Goal: Task Accomplishment & Management: Use online tool/utility

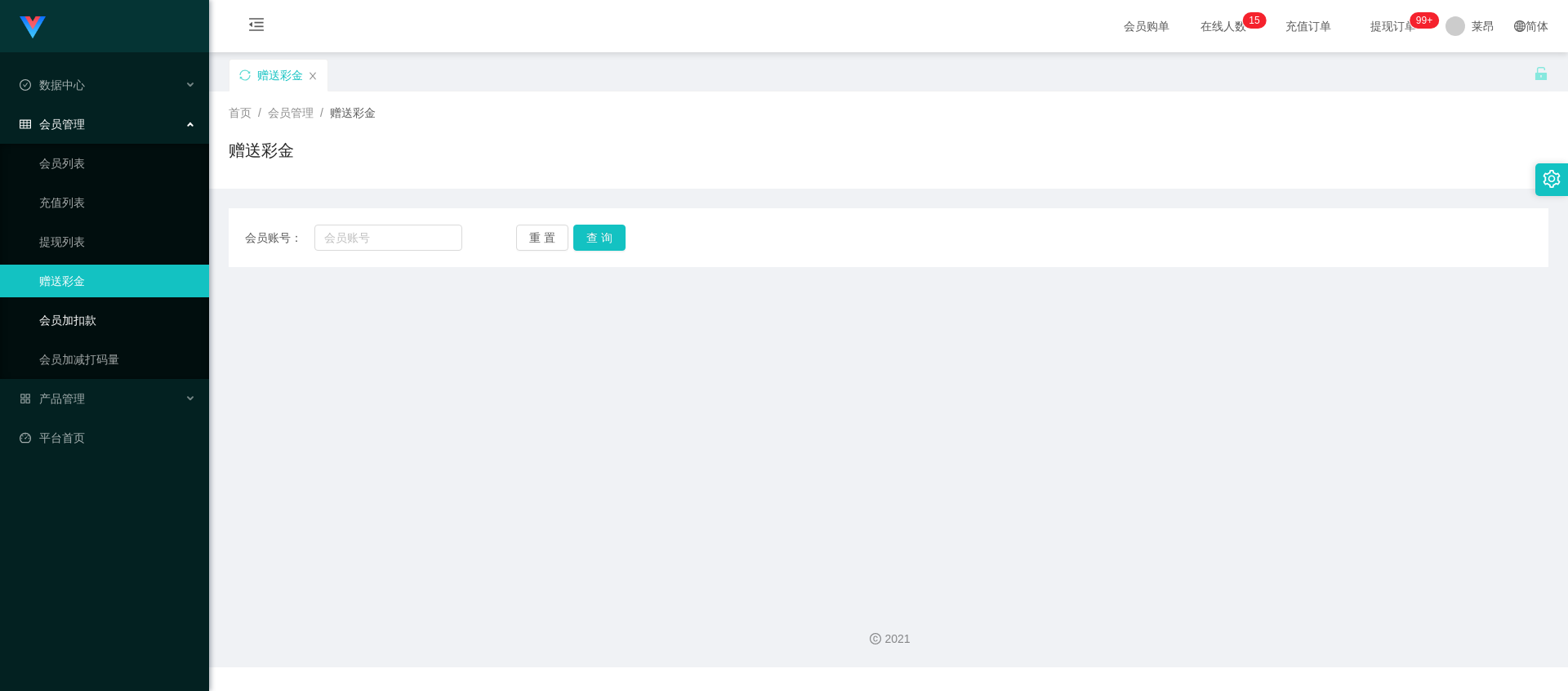
click at [77, 318] on link "会员加扣款" at bounding box center [117, 320] width 157 height 33
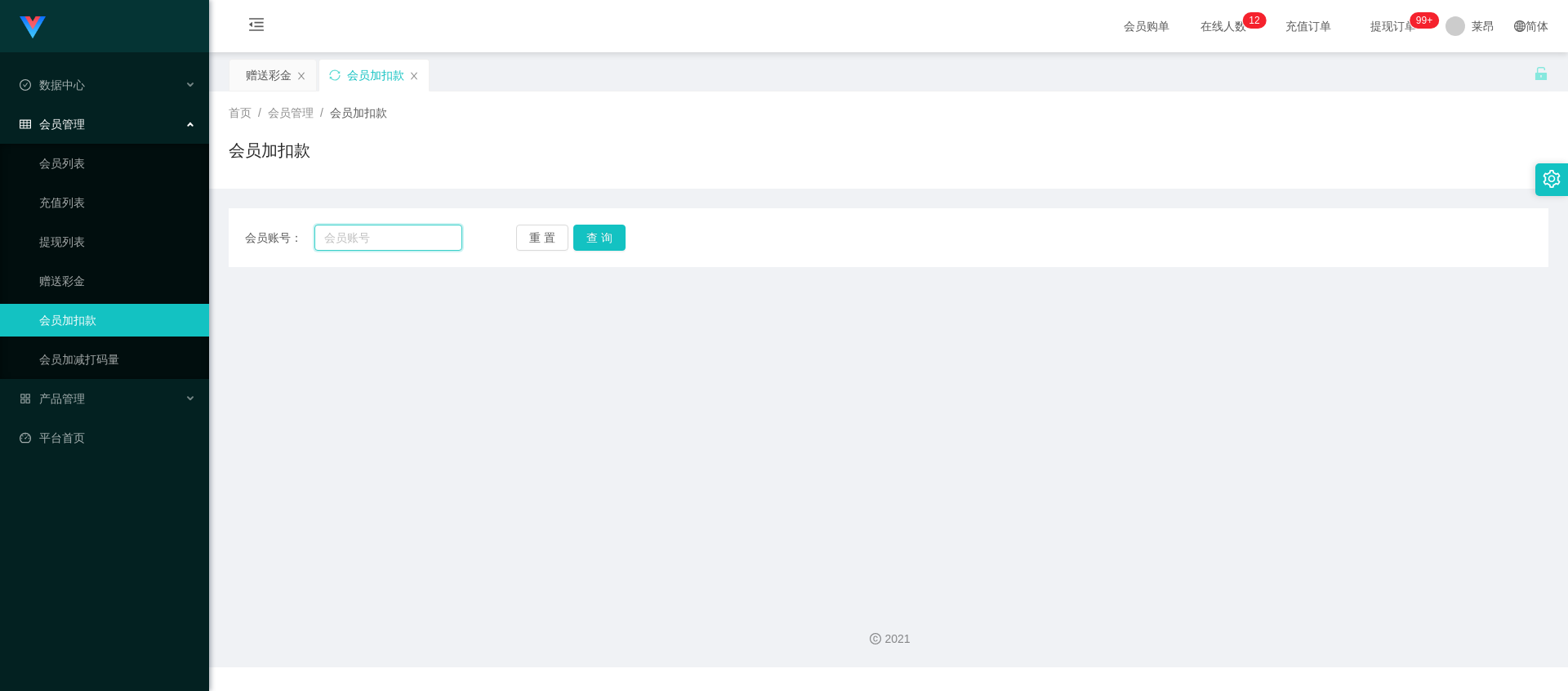
click at [373, 238] on input "text" at bounding box center [388, 237] width 147 height 26
click at [369, 109] on span "会员加扣款" at bounding box center [358, 112] width 57 height 13
click at [288, 102] on div "首页 / 会员管理 / 会员加扣款 / 会员加扣款" at bounding box center [888, 140] width 1359 height 98
click at [273, 82] on div "赠送彩金" at bounding box center [269, 75] width 46 height 31
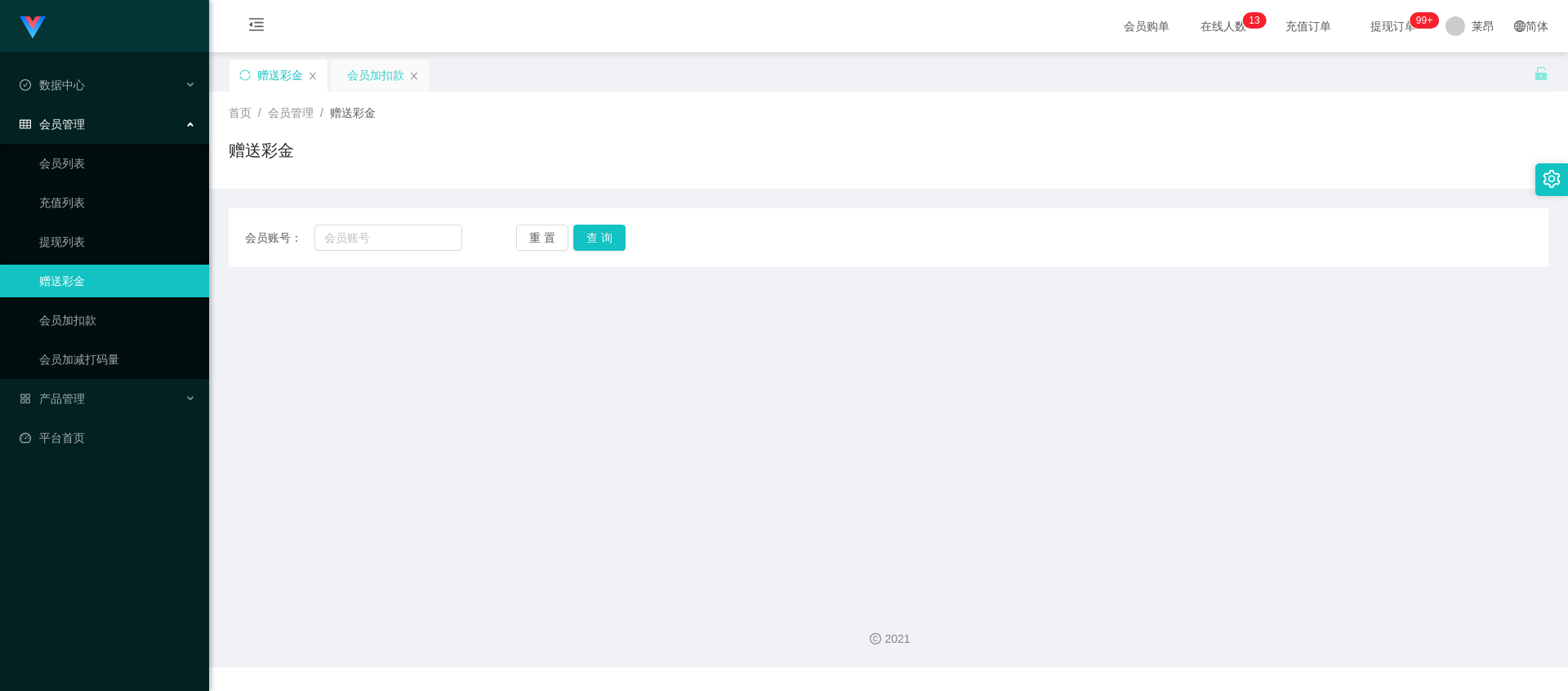
click at [369, 77] on div "会员加扣款" at bounding box center [375, 75] width 57 height 31
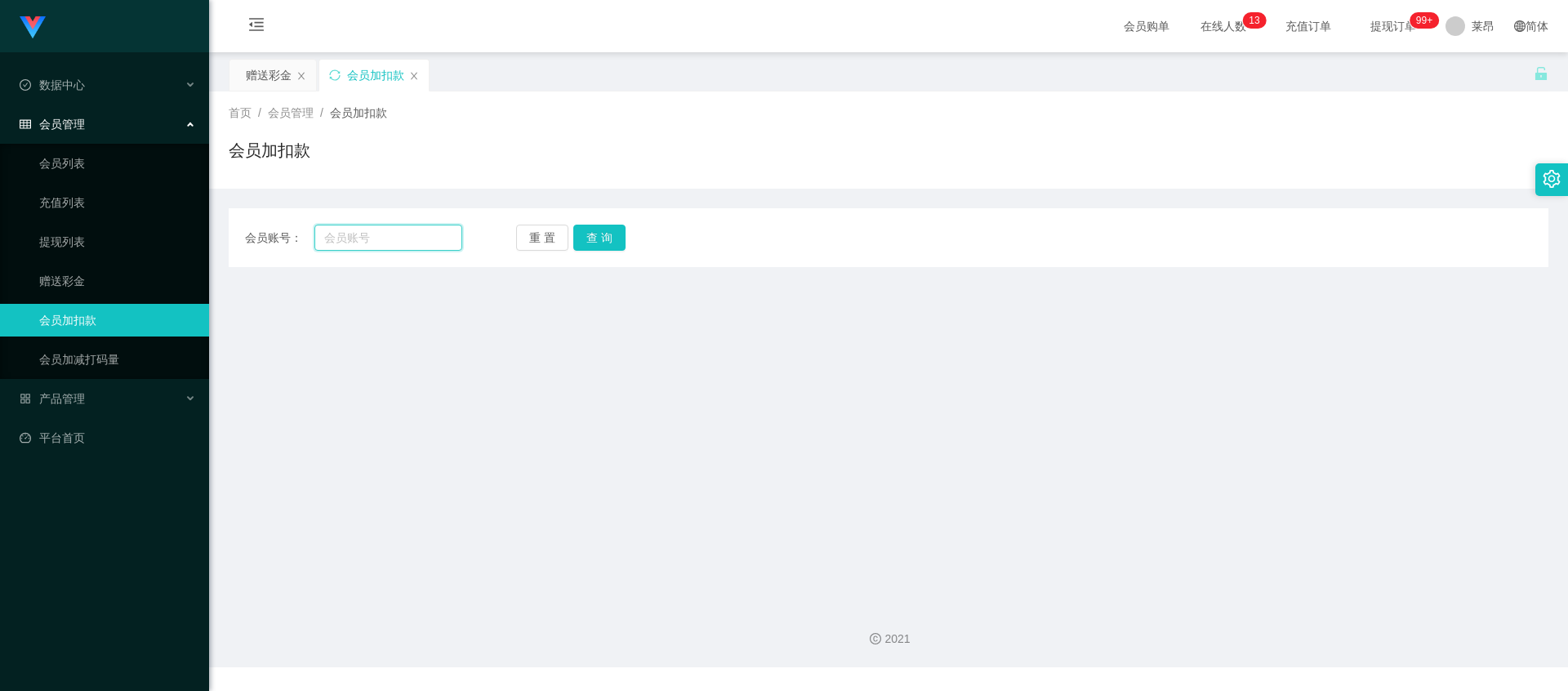
click at [341, 237] on input "text" at bounding box center [388, 237] width 147 height 26
type input "100"
